Goal: Task Accomplishment & Management: Complete application form

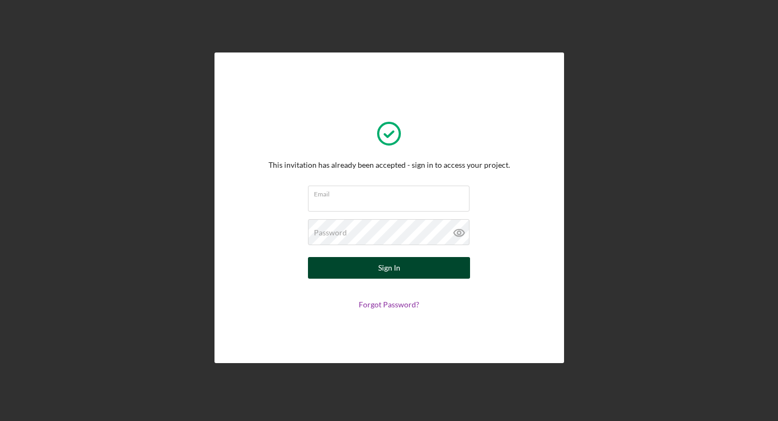
type input "[EMAIL_ADDRESS][DOMAIN_NAME]"
click at [385, 271] on div "Sign In" at bounding box center [389, 268] width 22 height 22
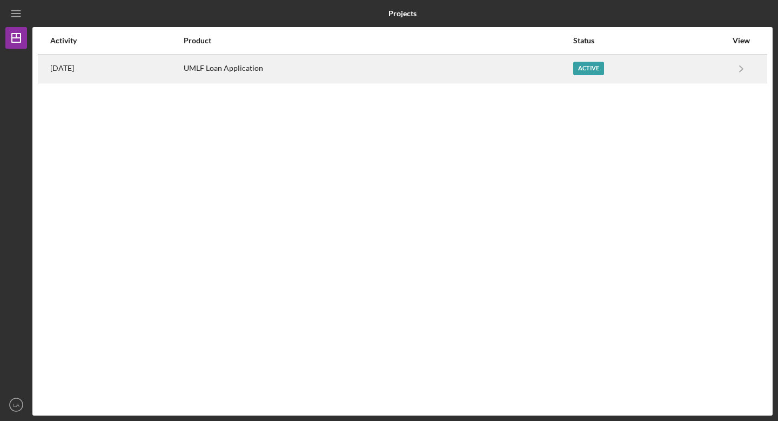
click at [641, 72] on div "Active" at bounding box center [651, 68] width 154 height 27
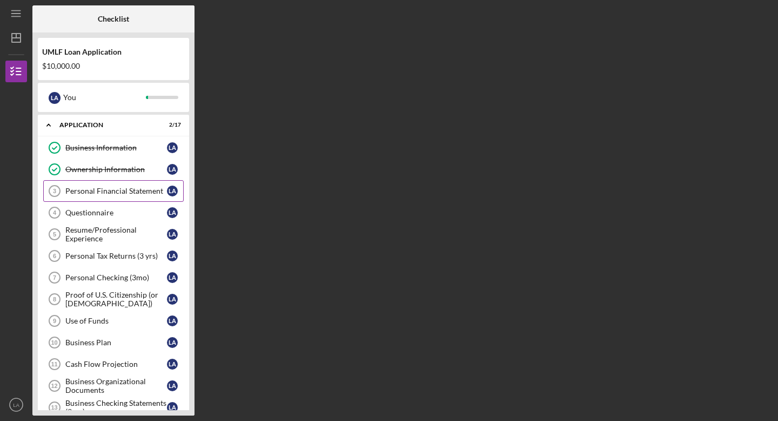
click at [102, 188] on div "Personal Financial Statement" at bounding box center [116, 190] width 102 height 9
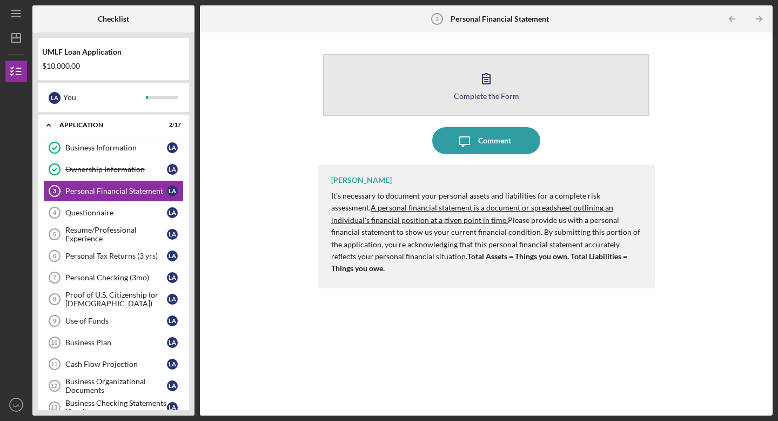
click at [490, 89] on icon "button" at bounding box center [486, 78] width 27 height 27
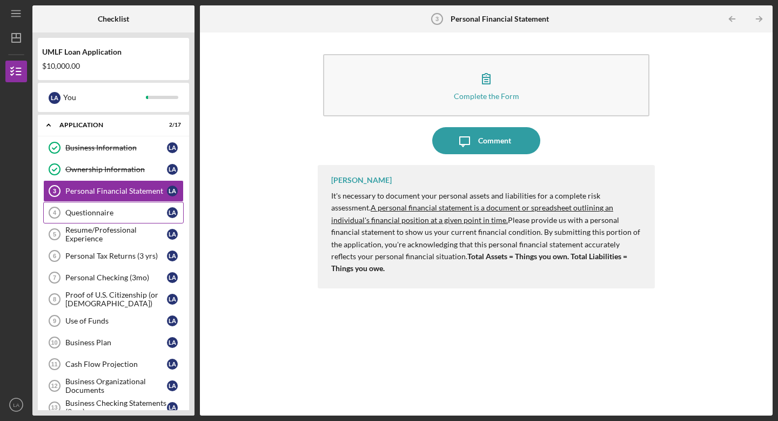
click at [88, 213] on div "Questionnaire" at bounding box center [116, 212] width 102 height 9
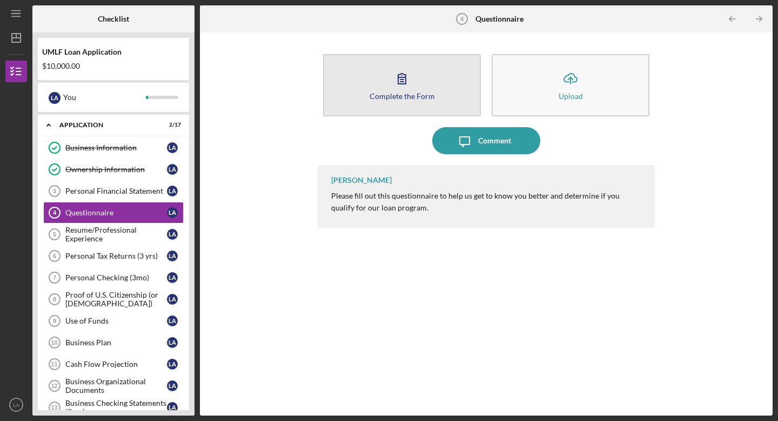
click at [398, 92] on div "Complete the Form" at bounding box center [402, 96] width 65 height 8
